Goal: Task Accomplishment & Management: Complete application form

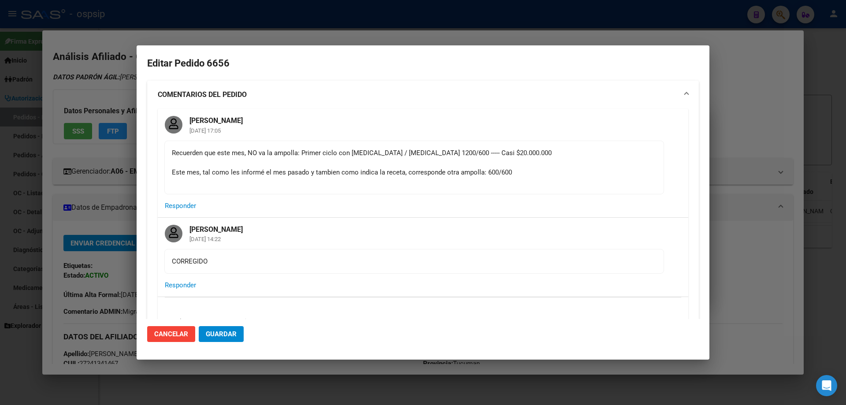
scroll to position [264, 0]
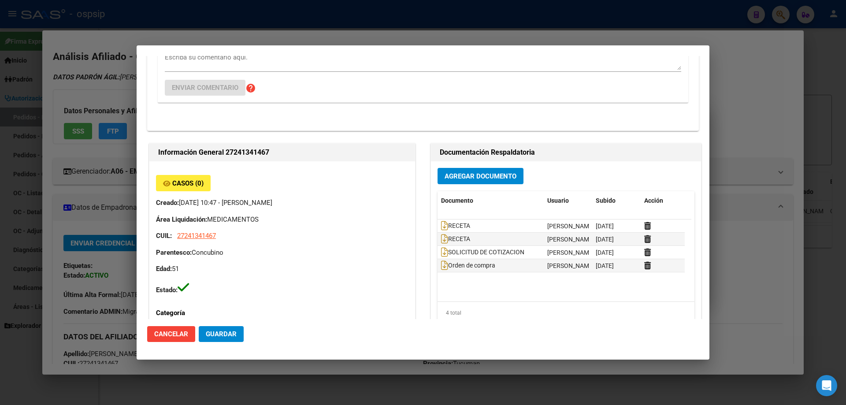
click at [0, 158] on div at bounding box center [423, 202] width 846 height 405
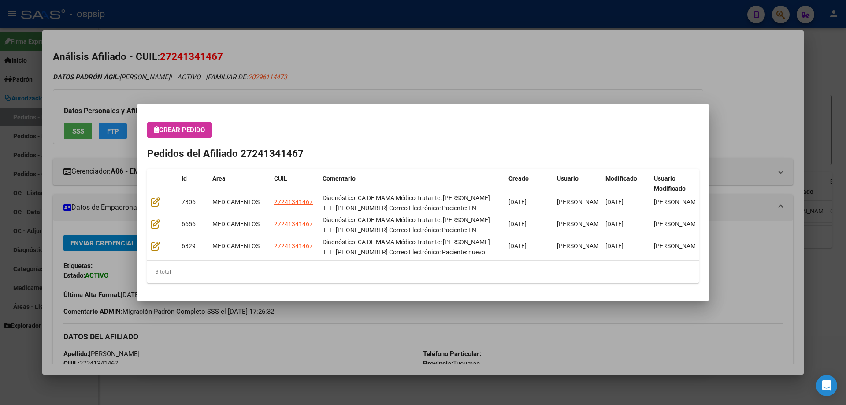
click at [0, 158] on div at bounding box center [423, 202] width 846 height 405
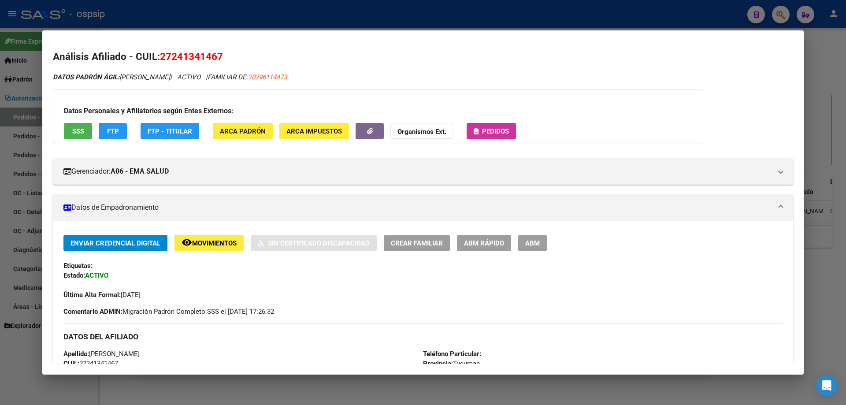
click at [0, 158] on div at bounding box center [423, 202] width 846 height 405
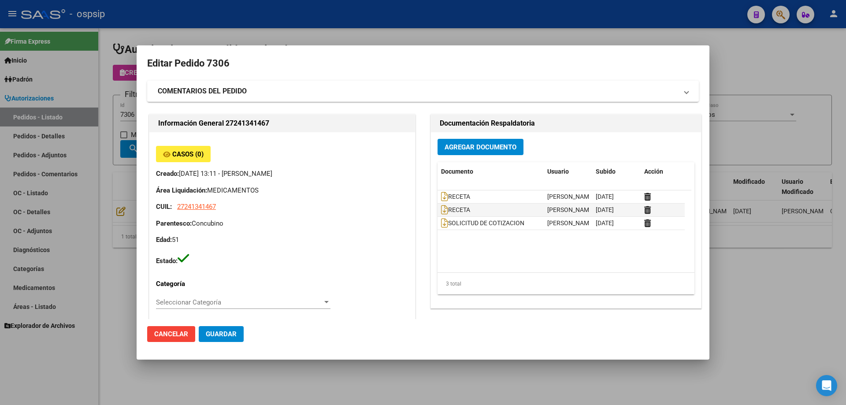
click at [89, 135] on div at bounding box center [423, 202] width 846 height 405
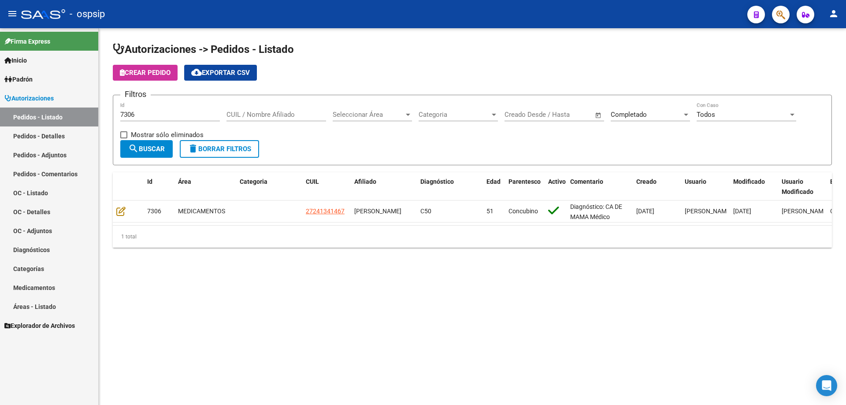
click at [108, 164] on div "Autorizaciones -> Pedidos - Listado Crear Pedido cloud_download Exportar CSV Fi…" at bounding box center [472, 152] width 747 height 248
drag, startPoint x: 145, startPoint y: 125, endPoint x: 142, endPoint y: 118, distance: 7.5
click at [143, 125] on div "7306 Id" at bounding box center [170, 115] width 100 height 27
drag, startPoint x: 143, startPoint y: 115, endPoint x: 55, endPoint y: 116, distance: 87.7
click at [57, 116] on mat-sidenav-container "Firma Express Inicio Calendario SSS Instructivos Contacto OS Padrón Afiliados E…" at bounding box center [423, 216] width 846 height 377
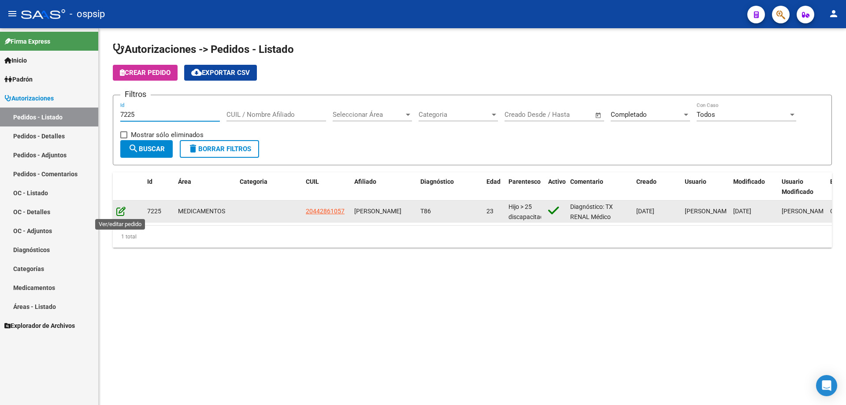
type input "7225"
click at [124, 213] on icon at bounding box center [120, 211] width 9 height 10
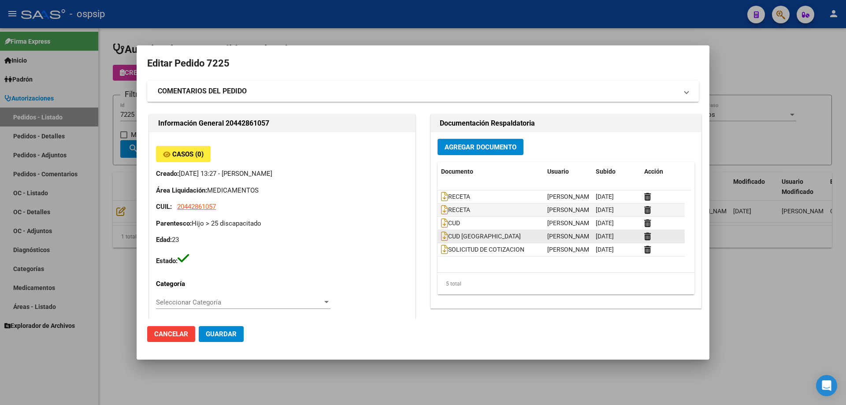
type input "[GEOGRAPHIC_DATA], [PERSON_NAME] ESTE, [PERSON_NAME] 4079, Departamento: GIM"
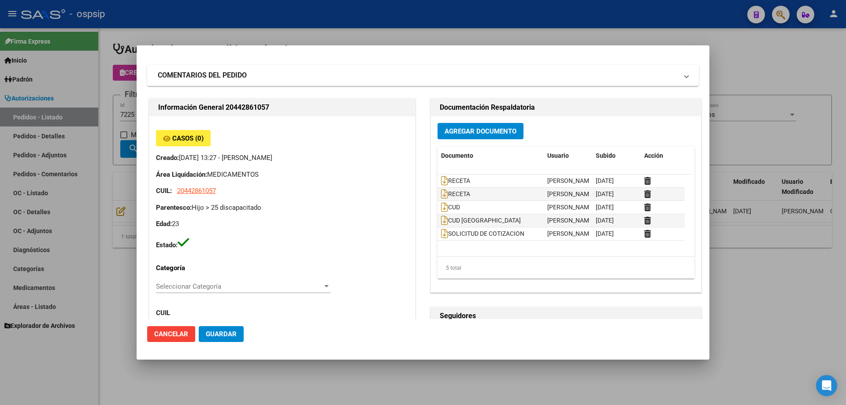
scroll to position [0, 0]
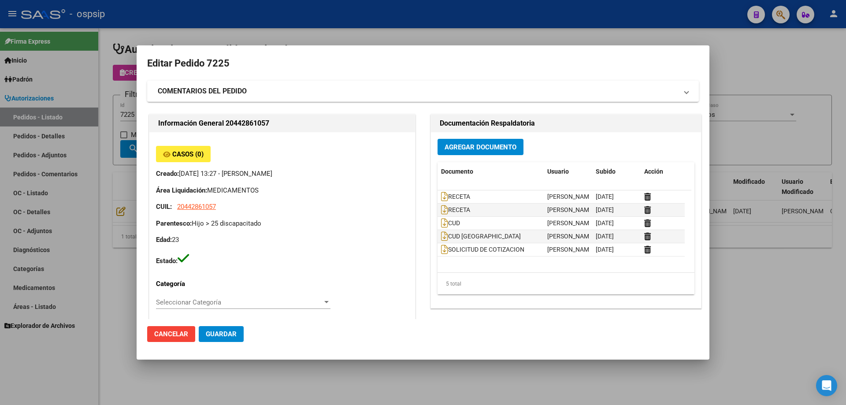
click at [124, 96] on div at bounding box center [423, 202] width 846 height 405
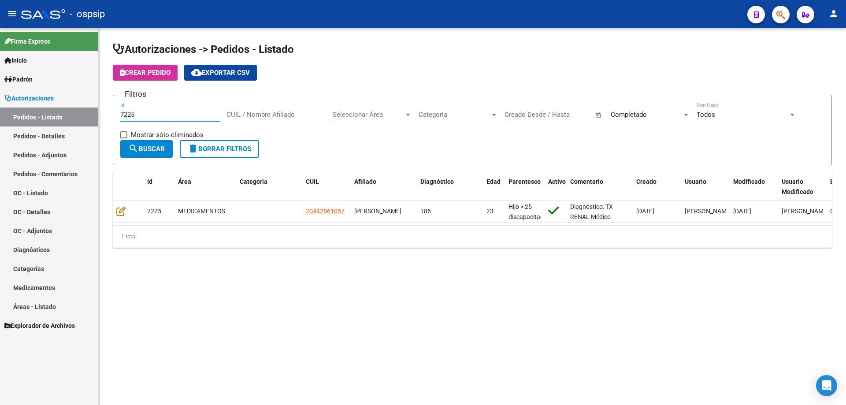
click at [136, 112] on input "7225" at bounding box center [170, 115] width 100 height 8
type input "7224"
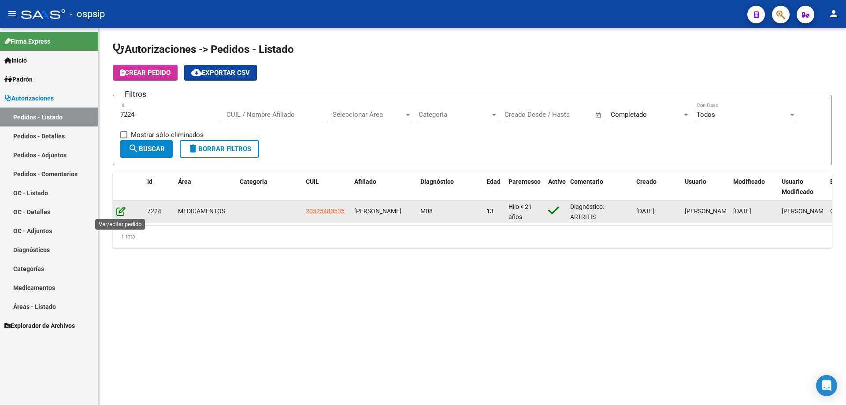
click at [118, 211] on icon at bounding box center [120, 211] width 9 height 10
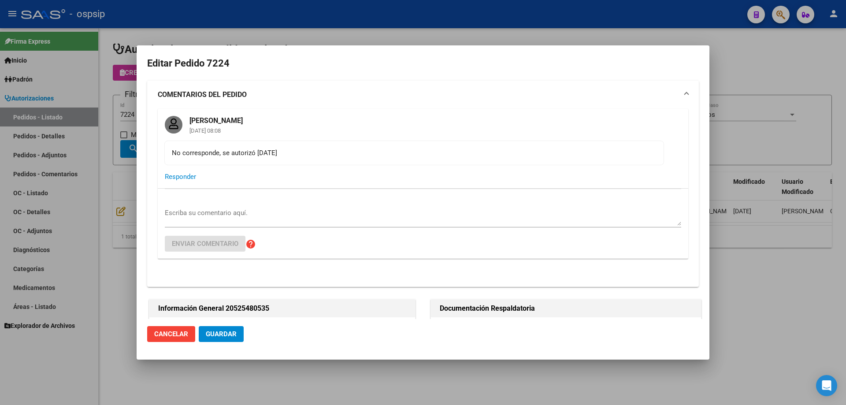
type input "[GEOGRAPHIC_DATA][PERSON_NAME], [GEOGRAPHIC_DATA][PERSON_NAME], [PERSON_NAME] E…"
click at [126, 127] on div at bounding box center [423, 202] width 846 height 405
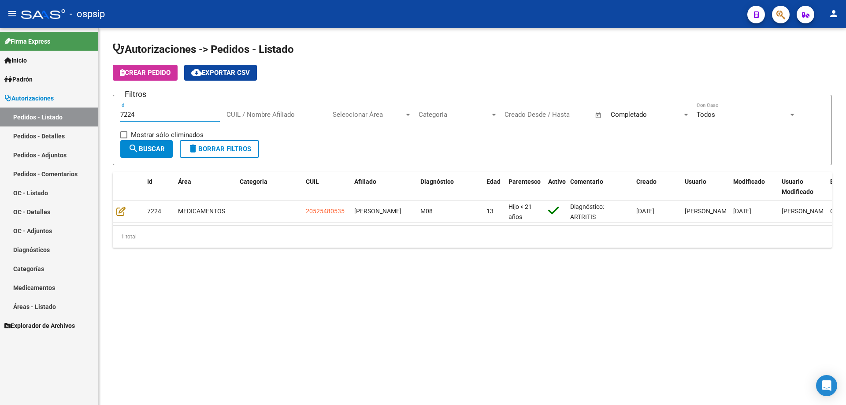
drag, startPoint x: 139, startPoint y: 113, endPoint x: 129, endPoint y: 118, distance: 10.8
click at [129, 118] on input "7224" at bounding box center [170, 115] width 100 height 8
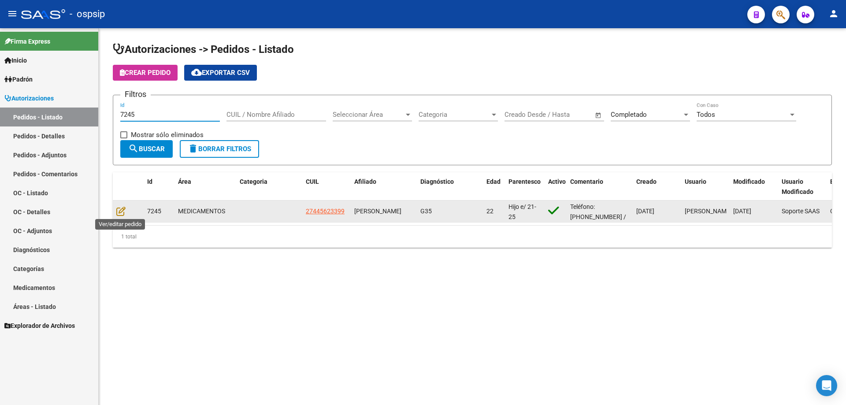
type input "7245"
click at [127, 210] on div at bounding box center [128, 211] width 24 height 10
click at [120, 209] on icon at bounding box center [120, 211] width 9 height 10
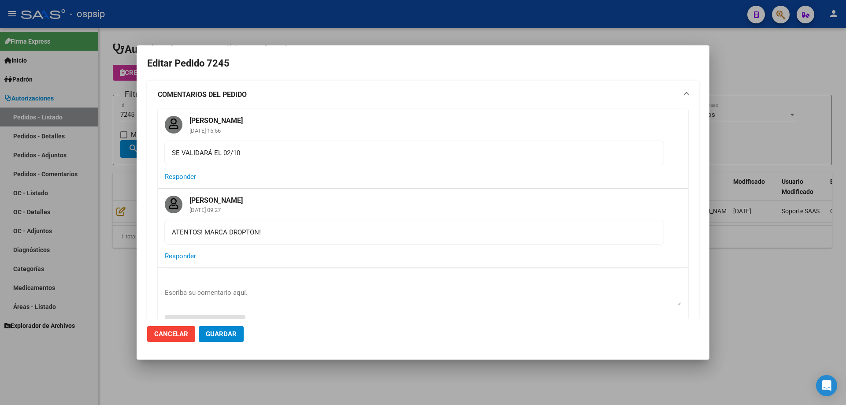
type input "[GEOGRAPHIC_DATA], [PERSON_NAME] 2954"
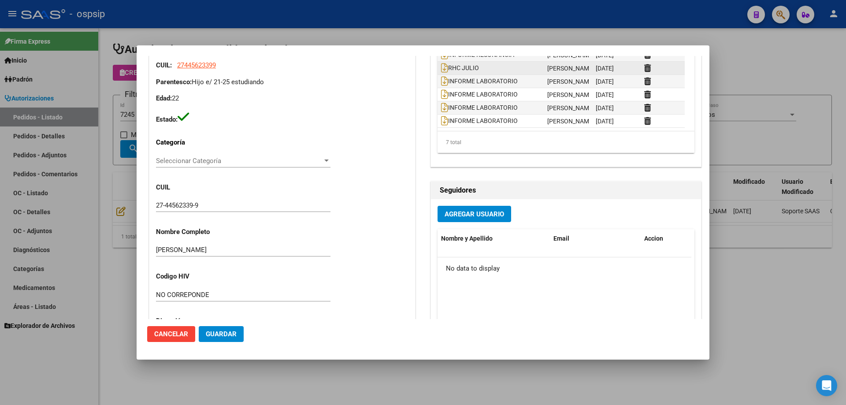
scroll to position [353, 0]
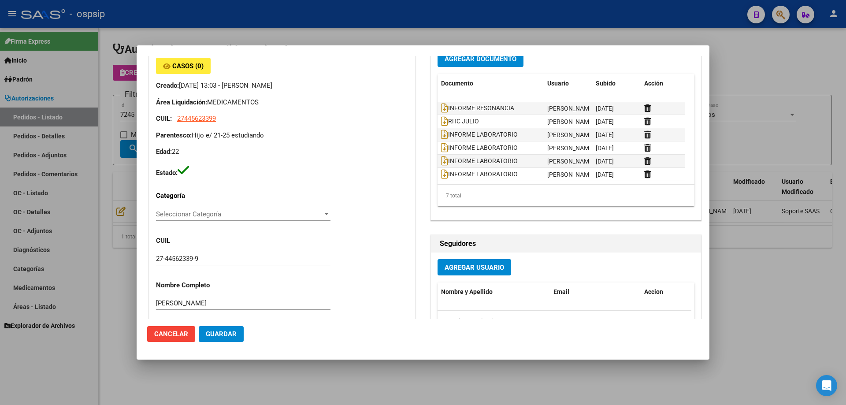
drag, startPoint x: 93, startPoint y: 120, endPoint x: 138, endPoint y: 112, distance: 45.2
click at [100, 118] on div at bounding box center [423, 202] width 846 height 405
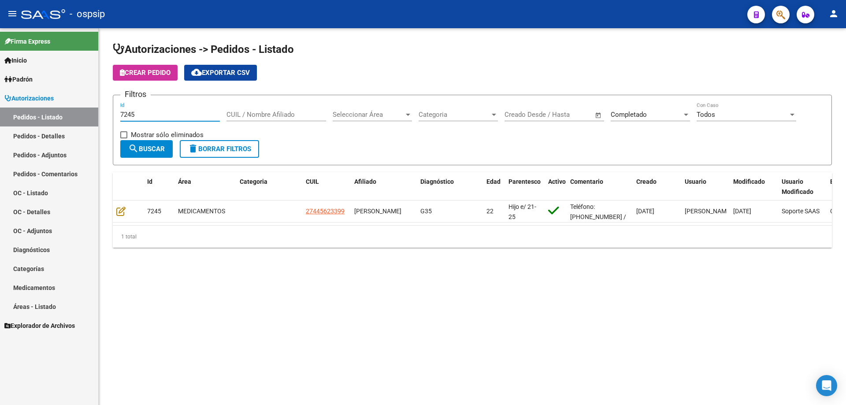
click at [138, 112] on input "7245" at bounding box center [170, 115] width 100 height 8
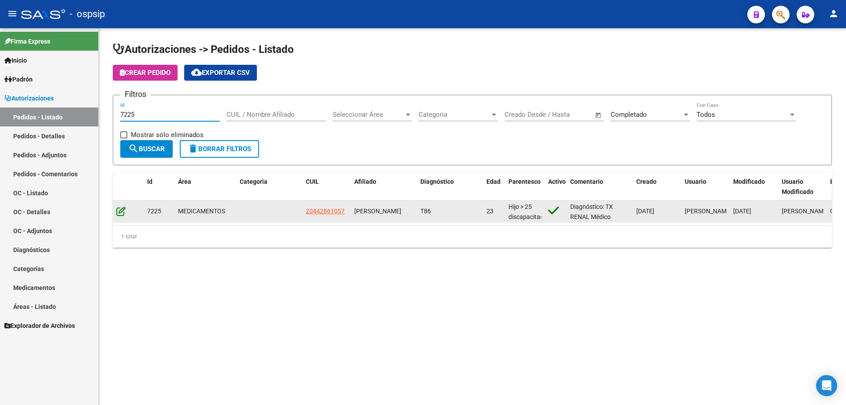
type input "7225"
click at [123, 209] on icon at bounding box center [120, 211] width 9 height 10
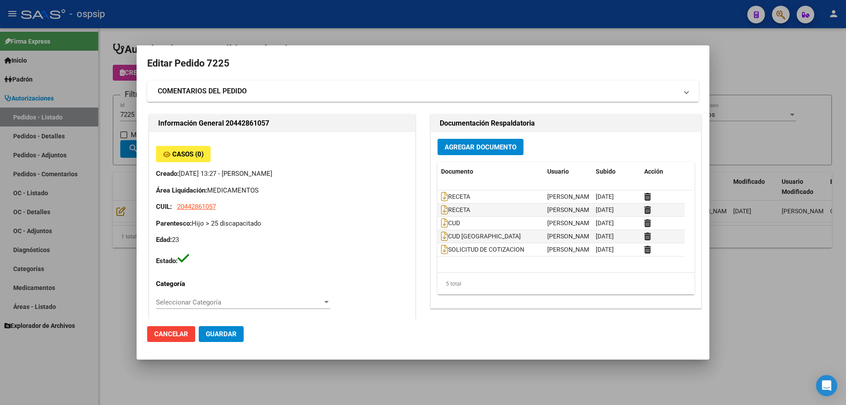
type input "[GEOGRAPHIC_DATA], [PERSON_NAME] ESTE, [PERSON_NAME] 4079, Departamento: GIM"
click at [490, 137] on div "Agregar Documento Documento Usuario Subido Acción RECETA [PERSON_NAME] [DATE] R…" at bounding box center [566, 220] width 270 height 176
click at [490, 141] on button "Agregar Documento" at bounding box center [481, 147] width 86 height 16
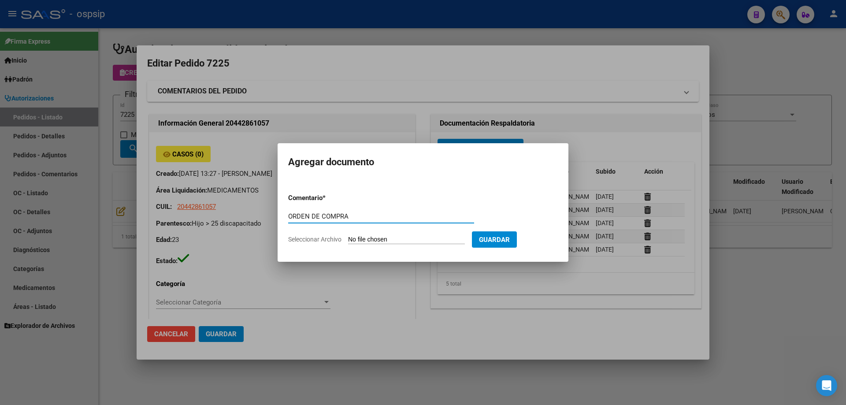
type input "ORDEN DE COMPRA"
type input "C:\fakepath\OC 7225 [PERSON_NAME].pdf"
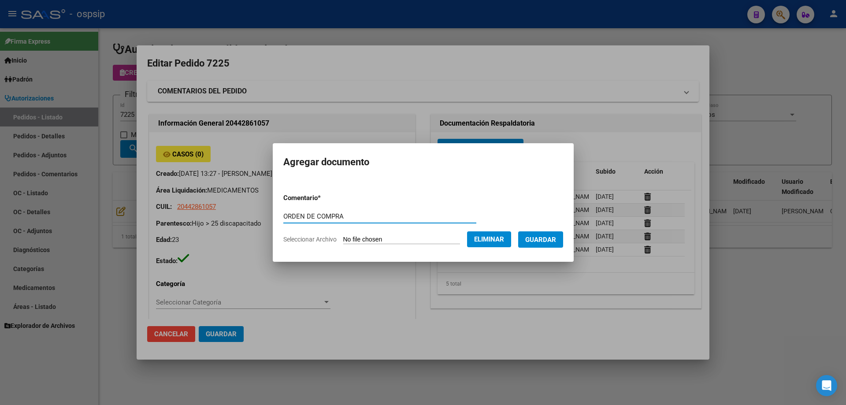
click at [550, 239] on span "Guardar" at bounding box center [540, 240] width 31 height 8
